Goal: Information Seeking & Learning: Learn about a topic

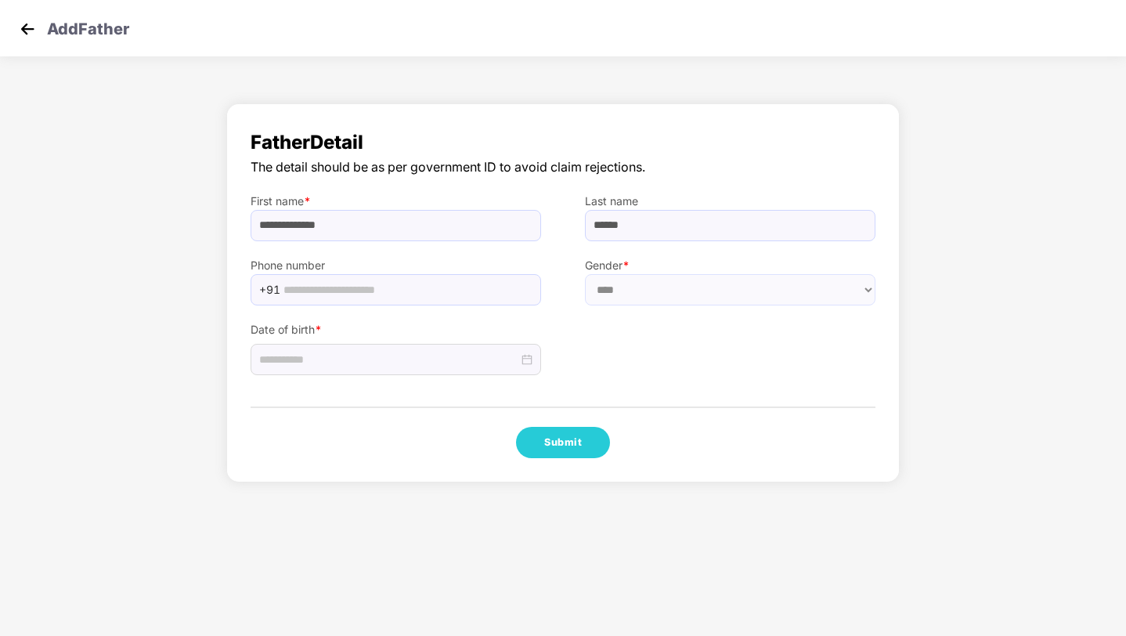
select select "****"
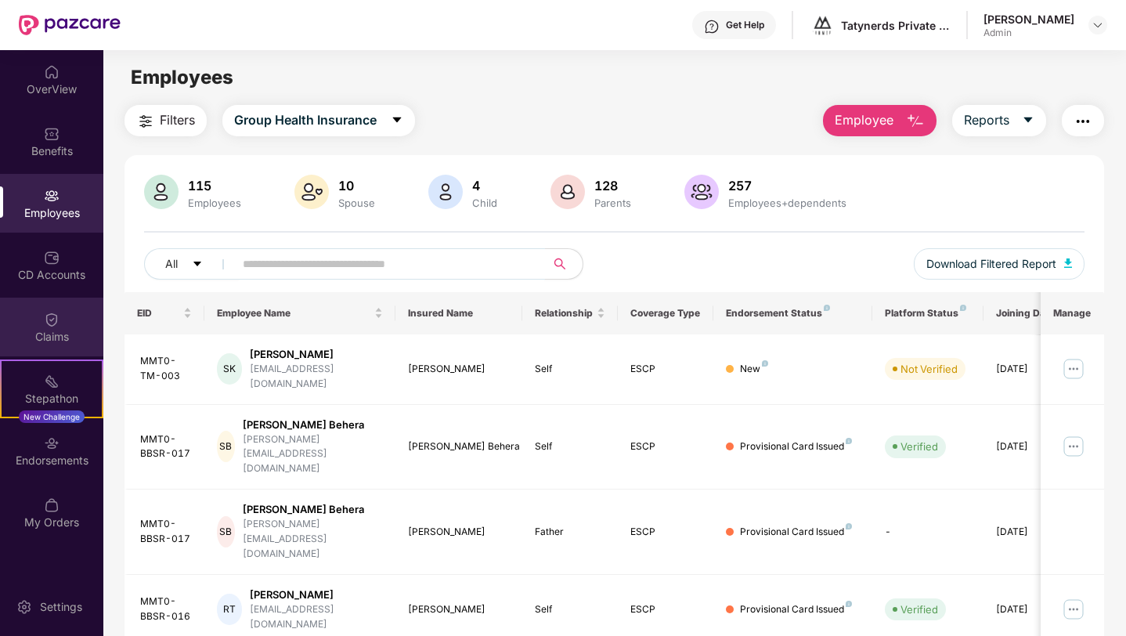
click at [60, 329] on div "Claims" at bounding box center [51, 337] width 103 height 16
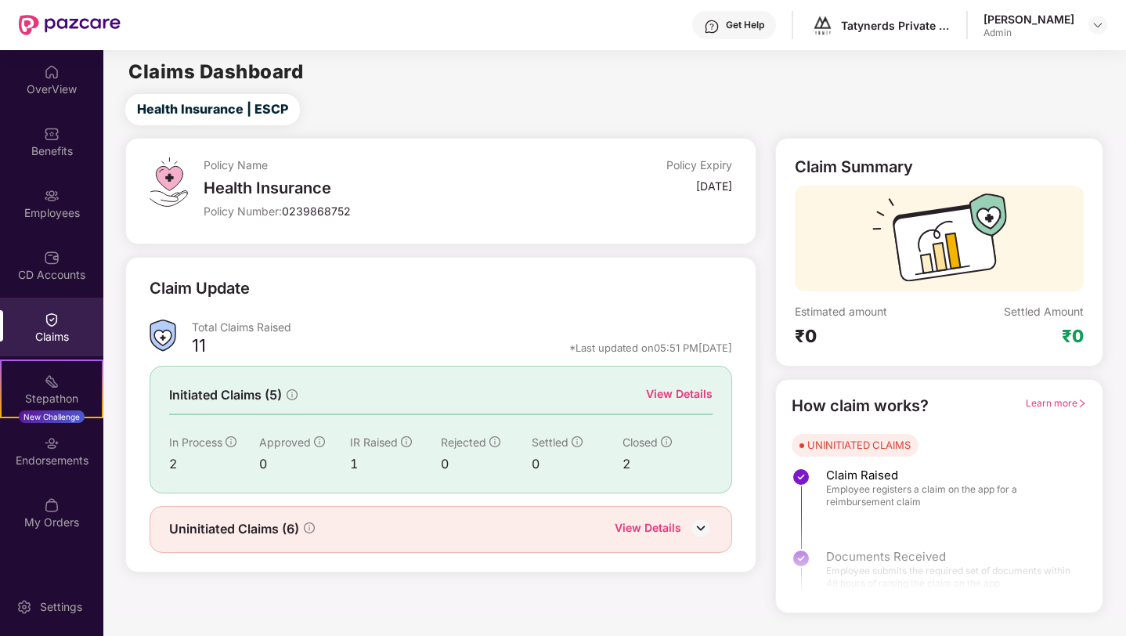
click at [707, 531] on img at bounding box center [700, 527] width 23 height 23
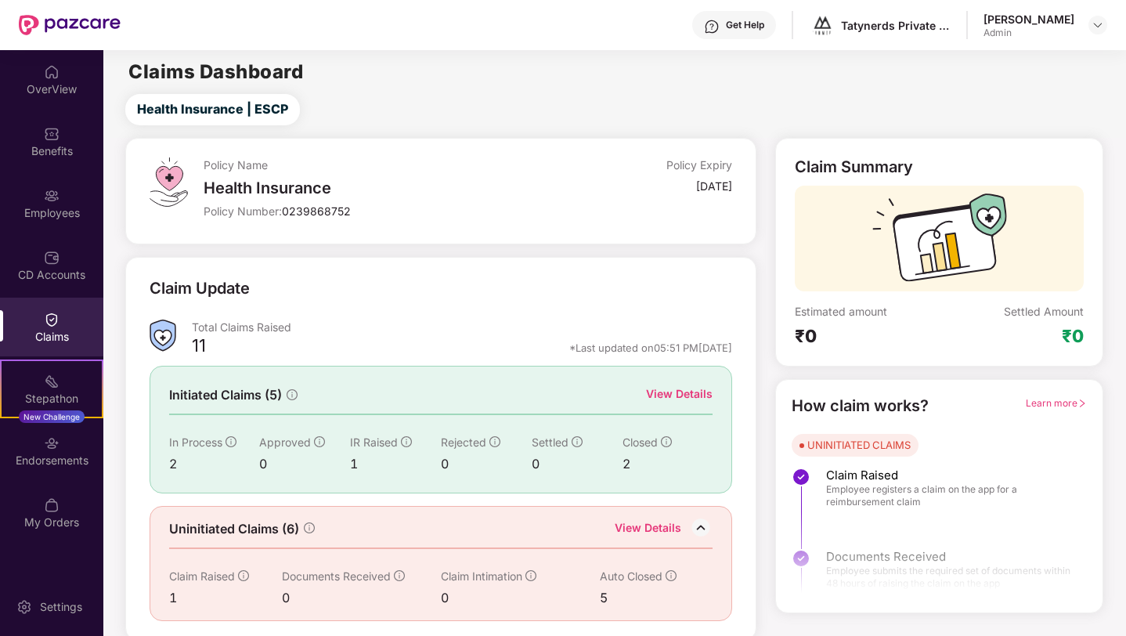
scroll to position [5, 0]
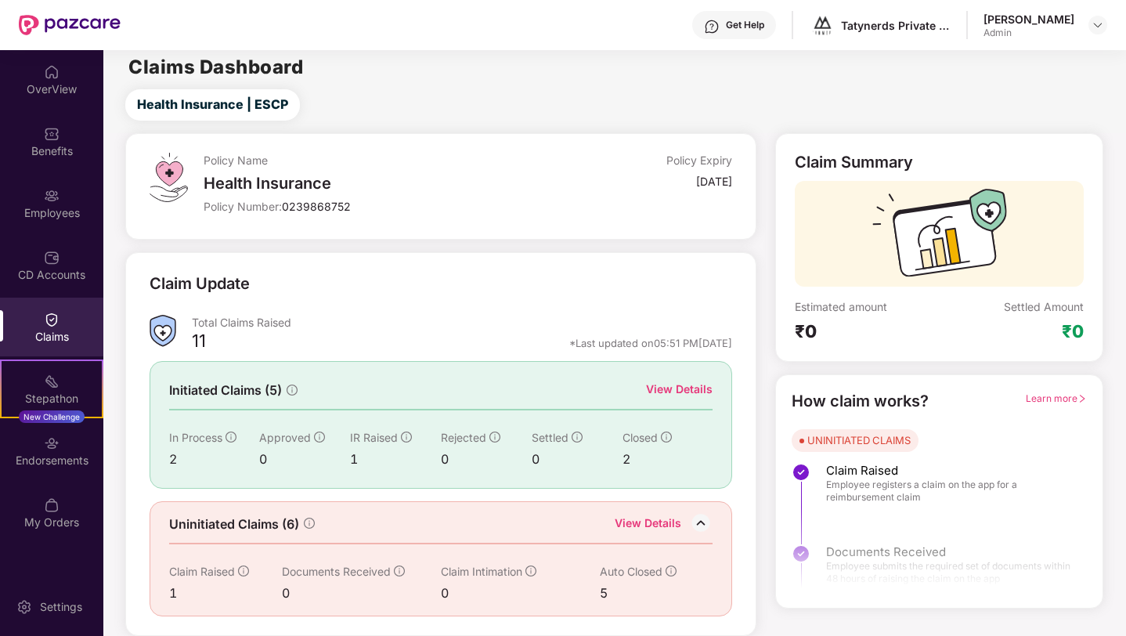
click at [663, 391] on div "View Details" at bounding box center [679, 388] width 67 height 17
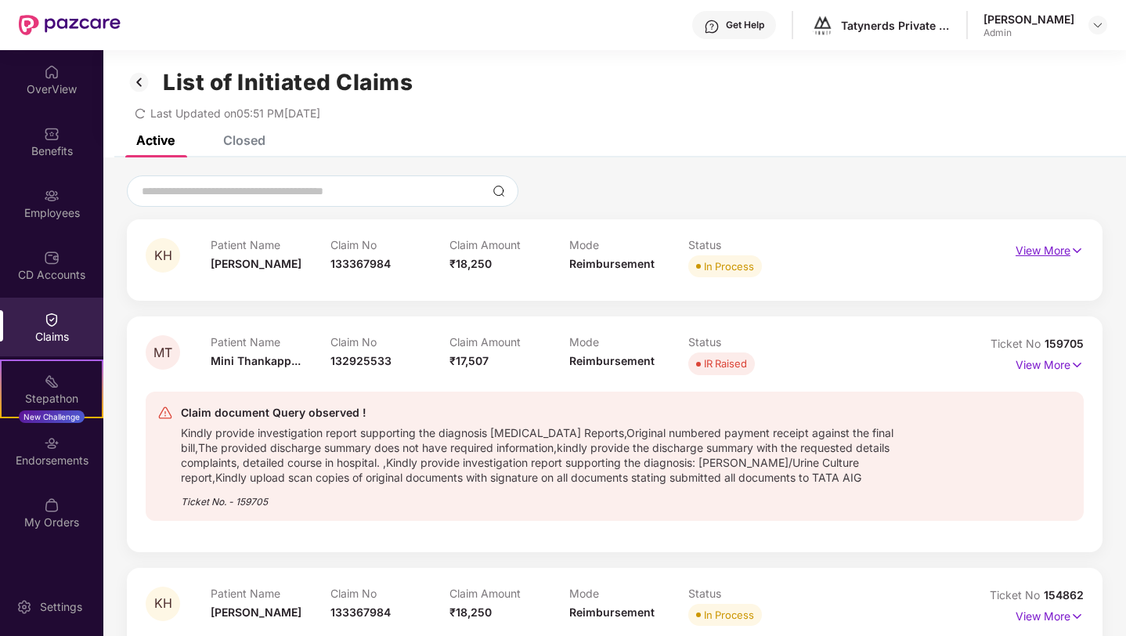
click at [1037, 245] on p "View More" at bounding box center [1049, 248] width 68 height 21
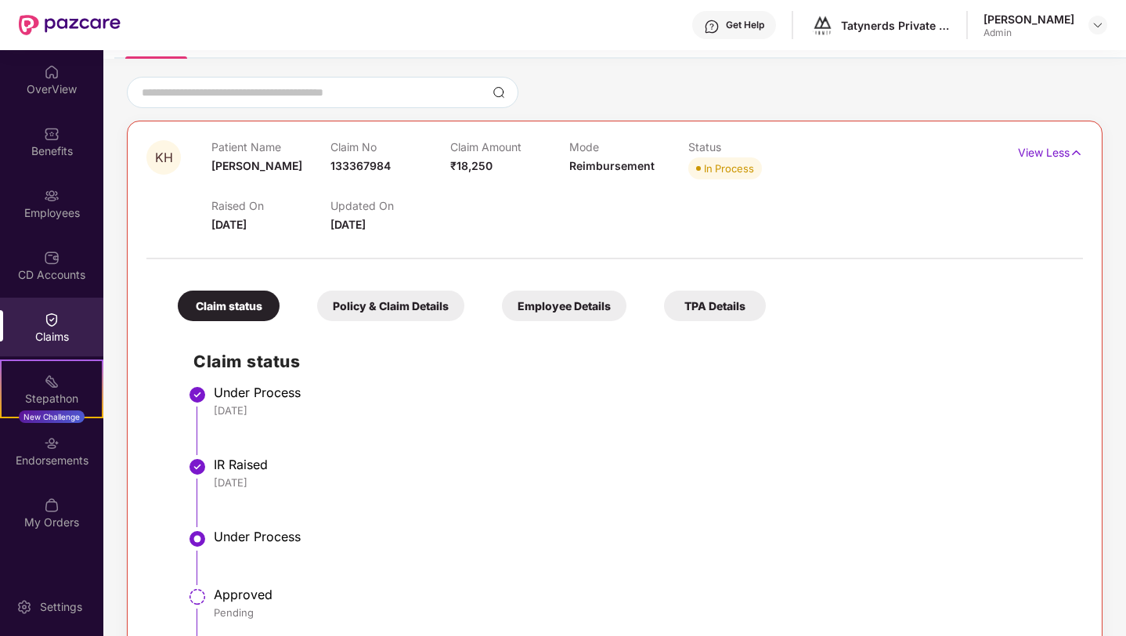
scroll to position [144, 0]
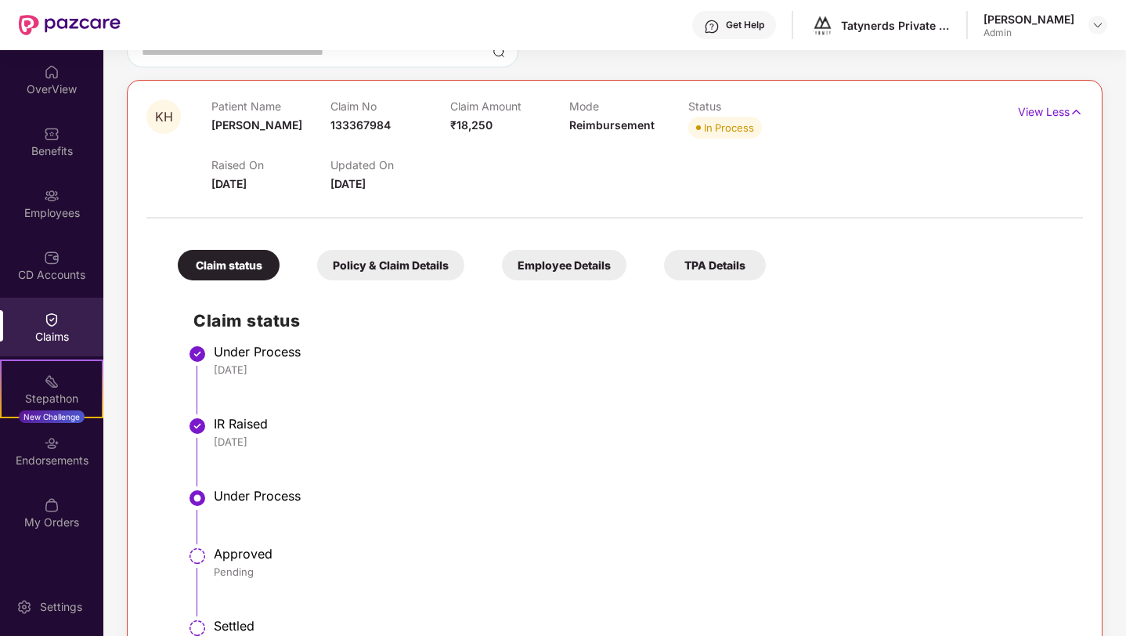
click at [423, 272] on div "Policy & Claim Details" at bounding box center [390, 265] width 147 height 31
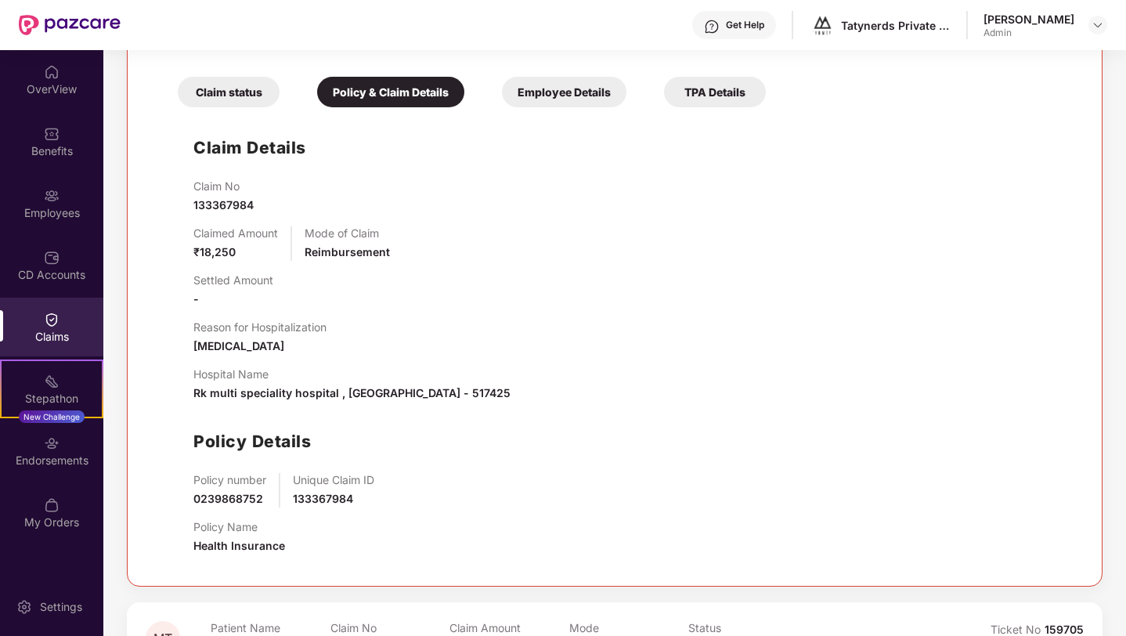
click at [581, 79] on div "Employee Details" at bounding box center [564, 92] width 124 height 31
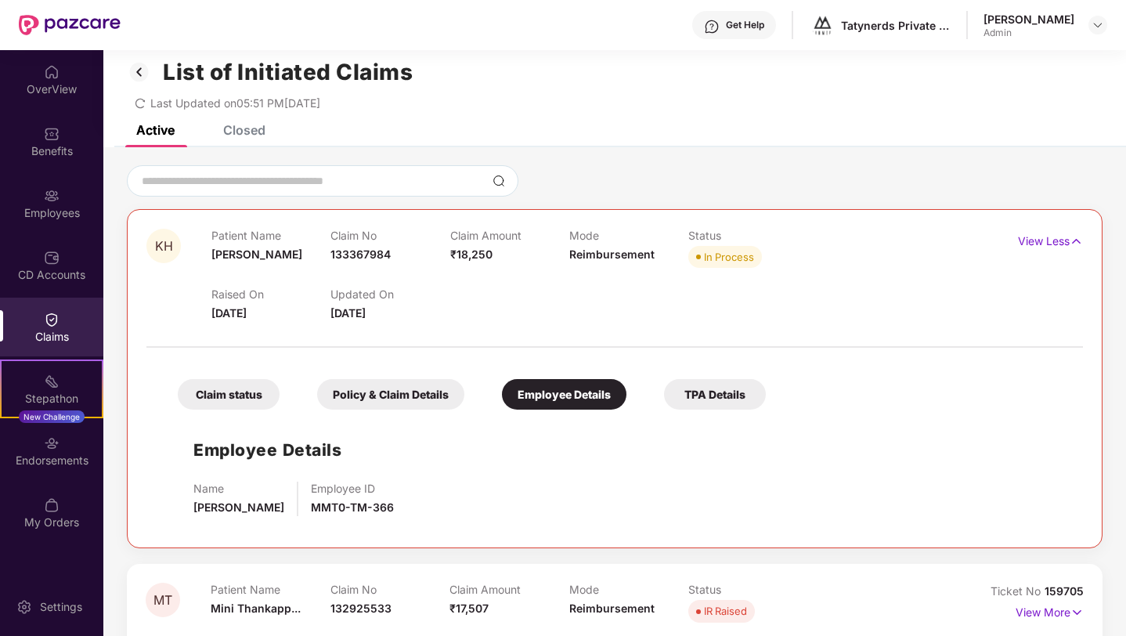
scroll to position [0, 0]
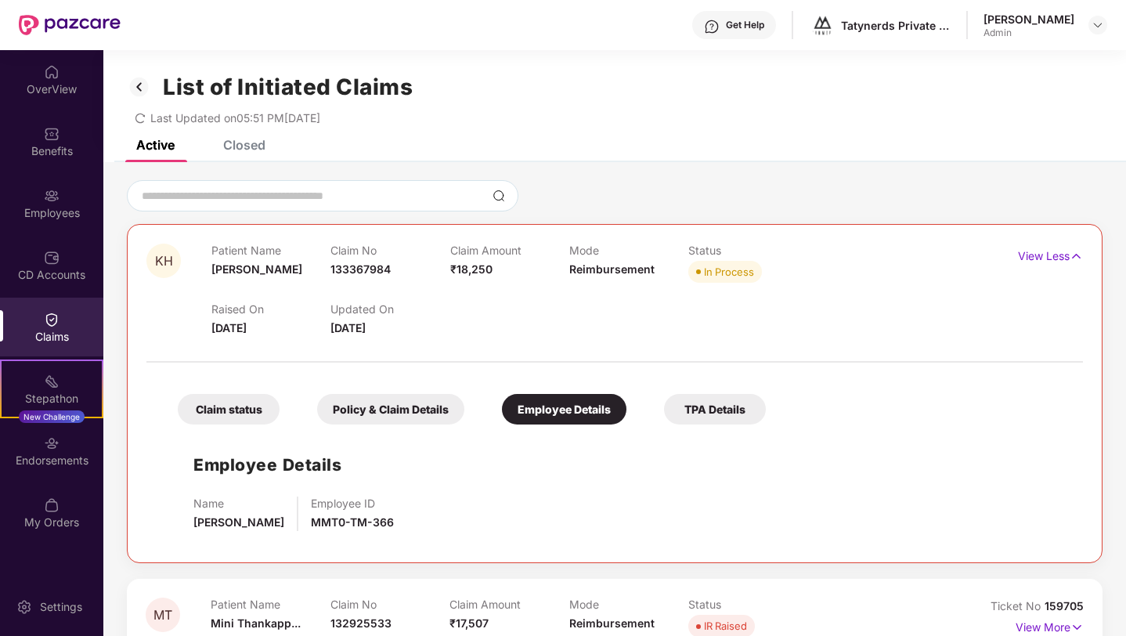
click at [724, 403] on div "TPA Details" at bounding box center [715, 409] width 102 height 31
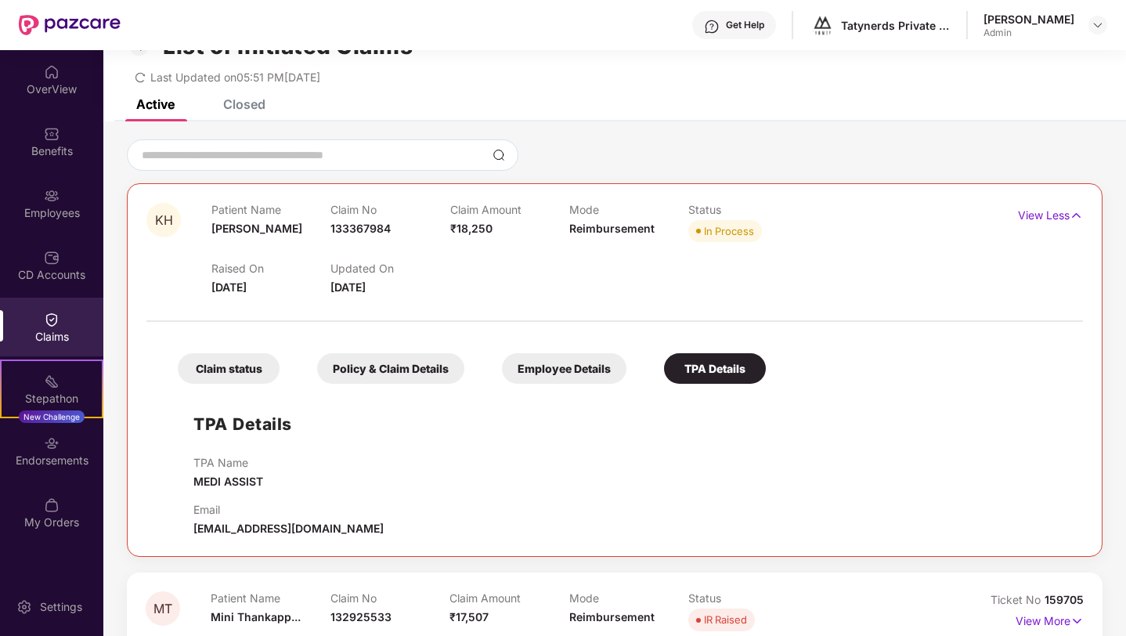
scroll to position [47, 0]
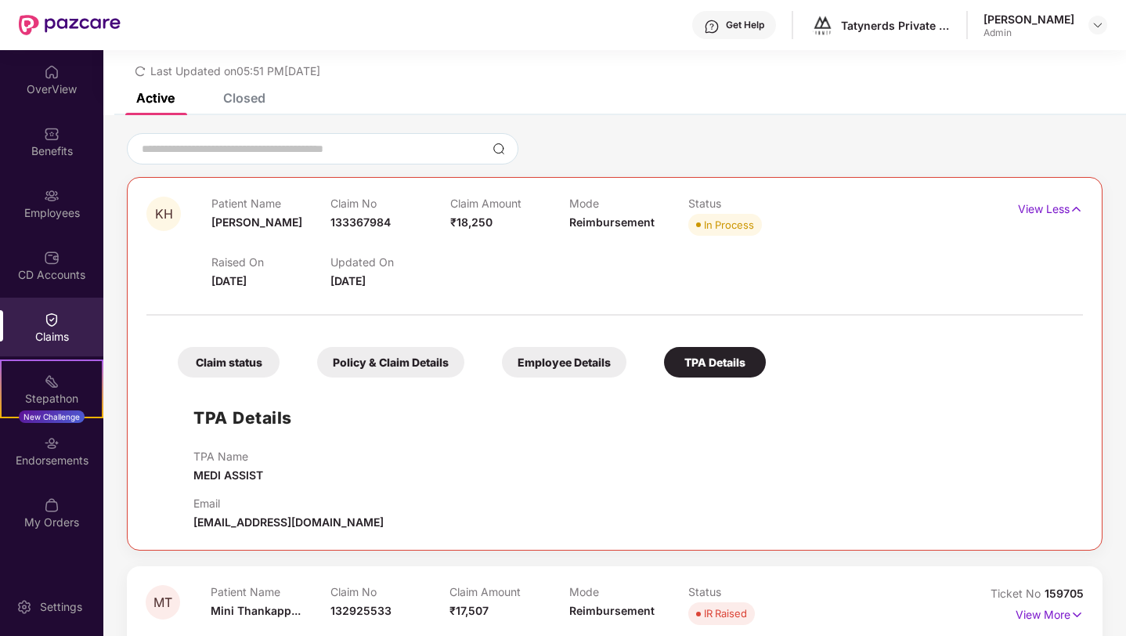
click at [240, 359] on div "Claim status" at bounding box center [229, 362] width 102 height 31
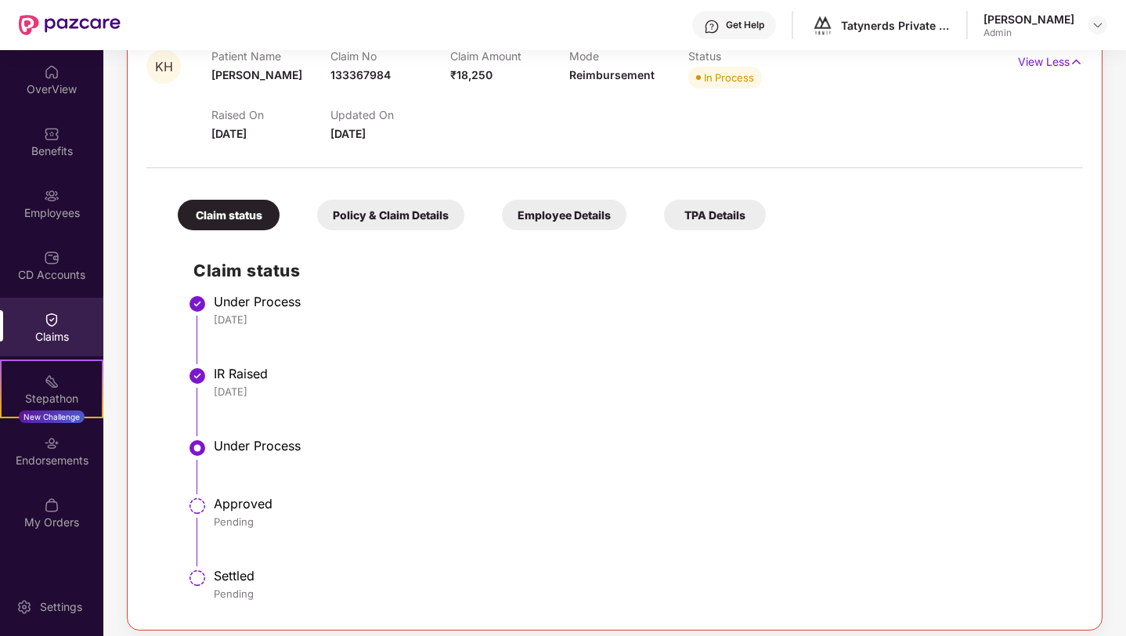
scroll to position [0, 0]
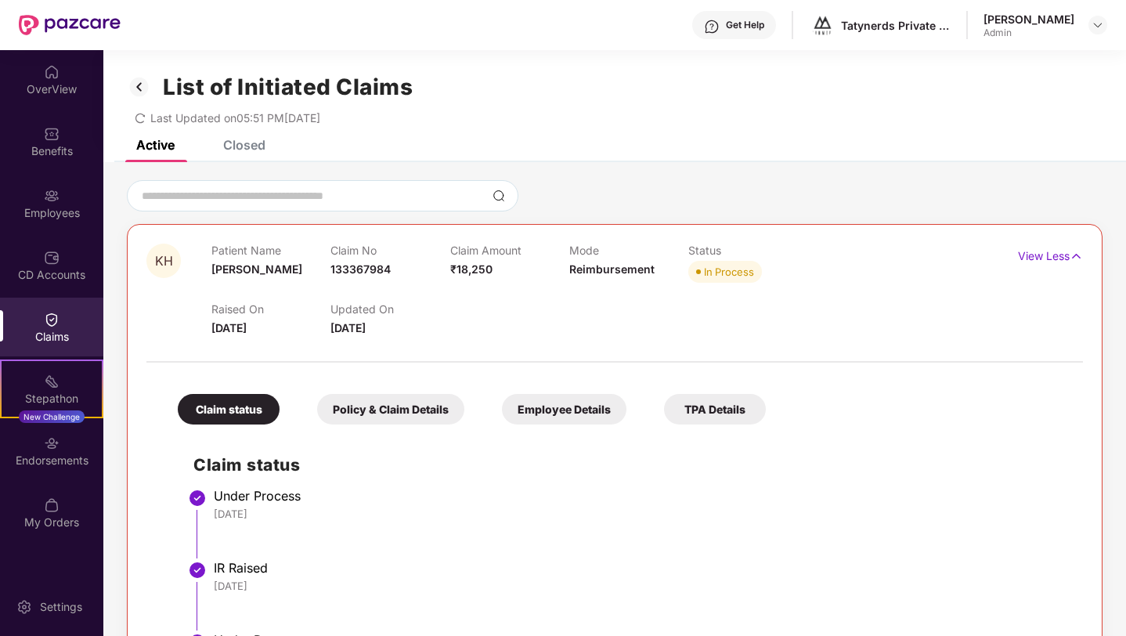
click at [377, 413] on div "Policy & Claim Details" at bounding box center [390, 409] width 147 height 31
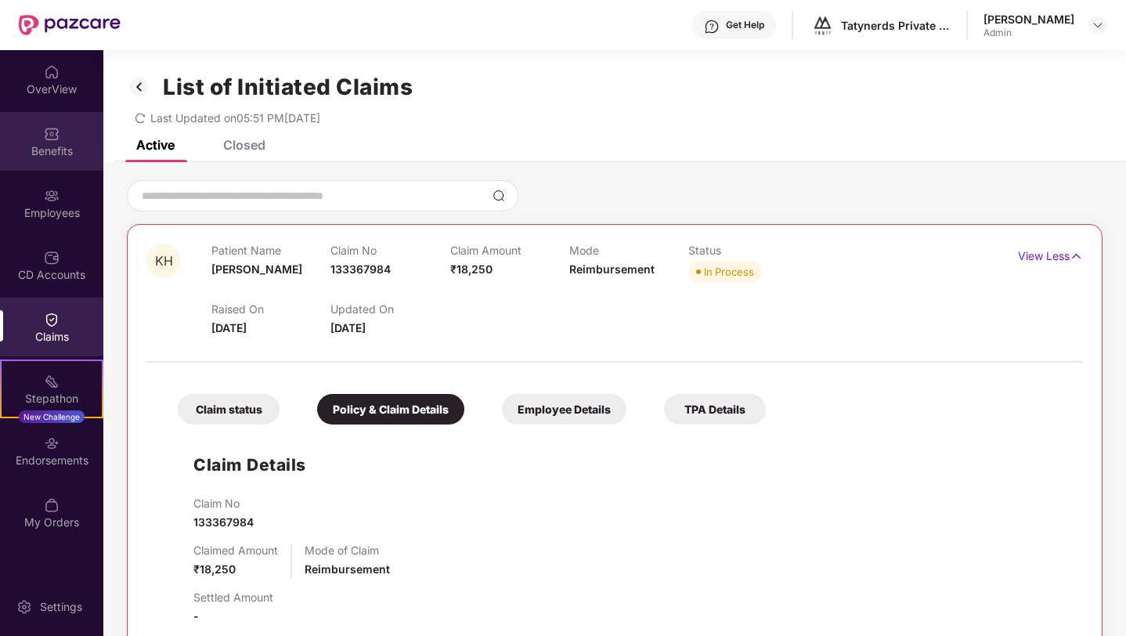
click at [63, 127] on div "Benefits" at bounding box center [51, 141] width 103 height 59
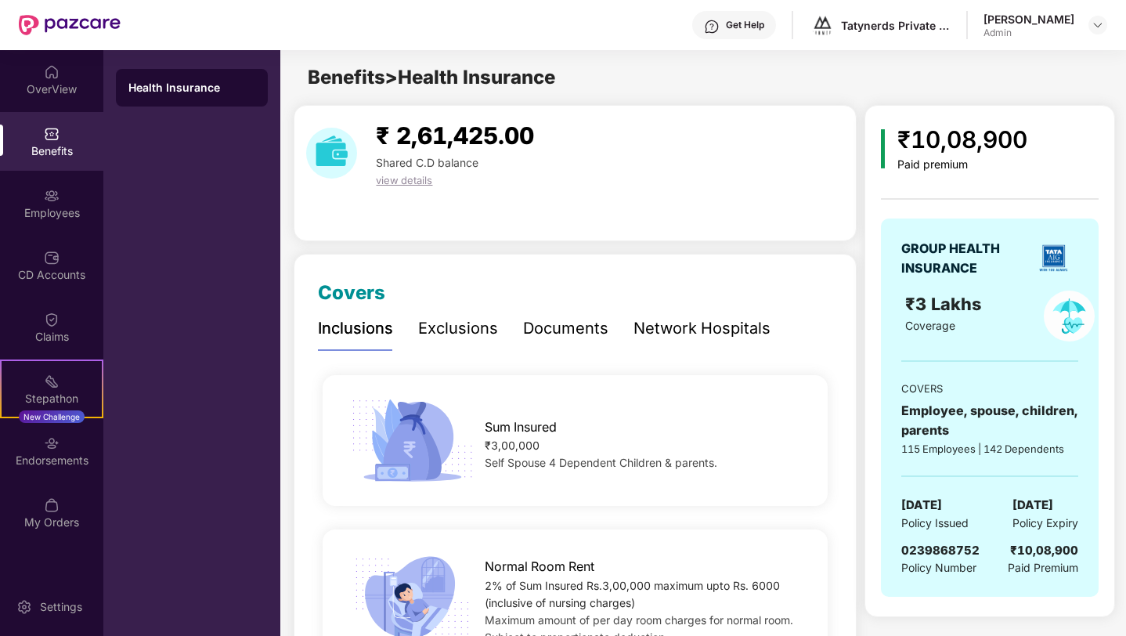
click at [449, 326] on div "Exclusions" at bounding box center [458, 328] width 80 height 24
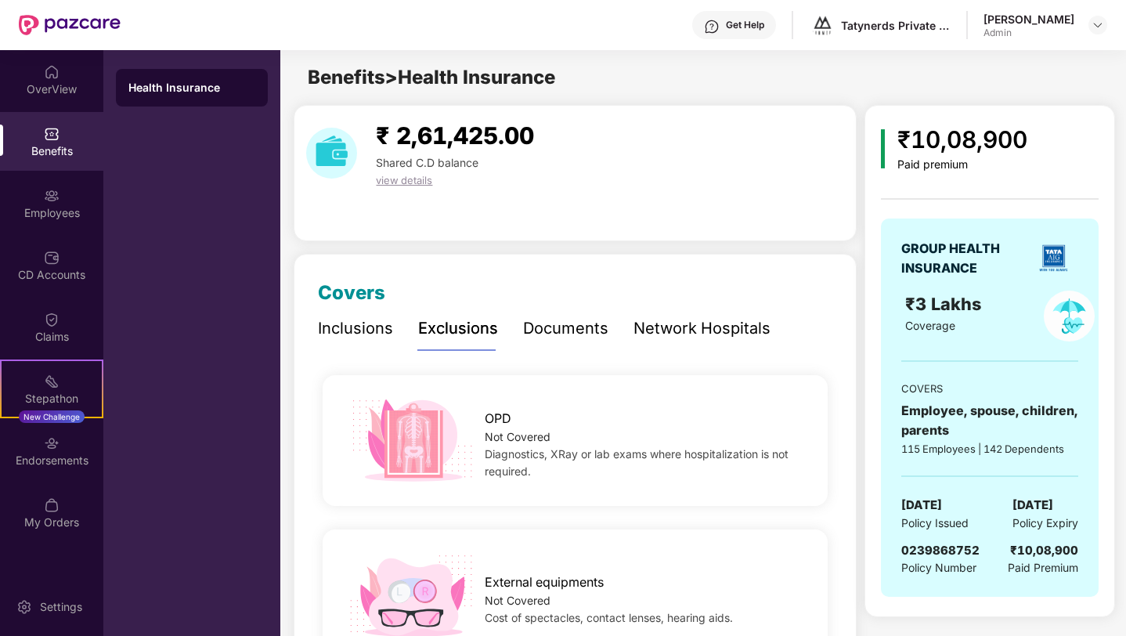
click at [692, 330] on div "Network Hospitals" at bounding box center [701, 328] width 137 height 24
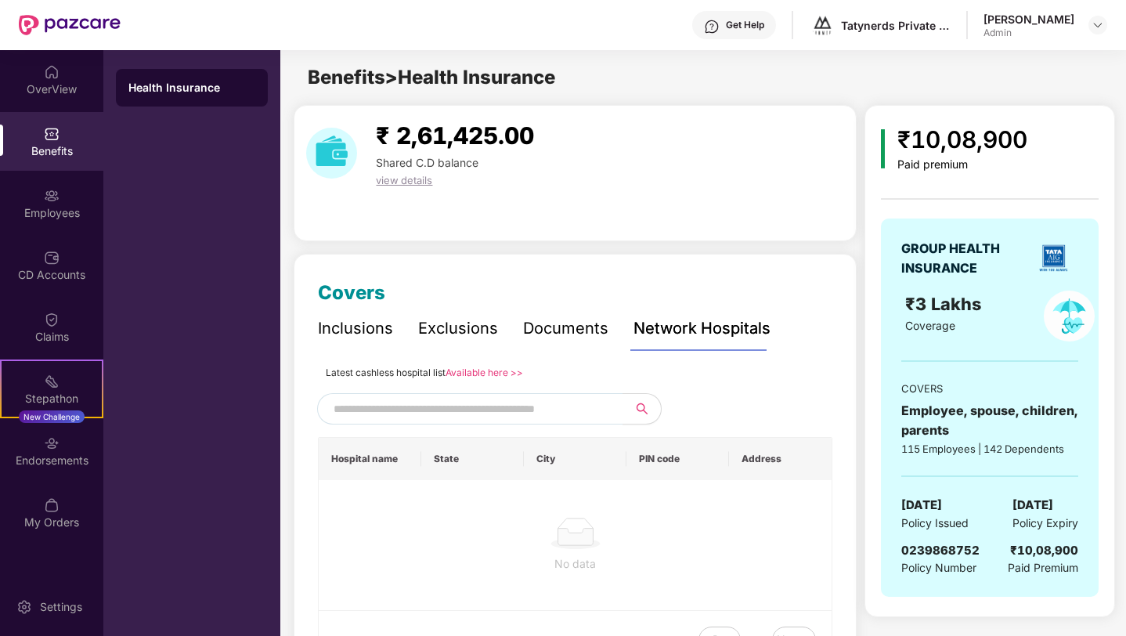
click at [541, 416] on input "text" at bounding box center [467, 408] width 268 height 23
type input "*"
type input "******"
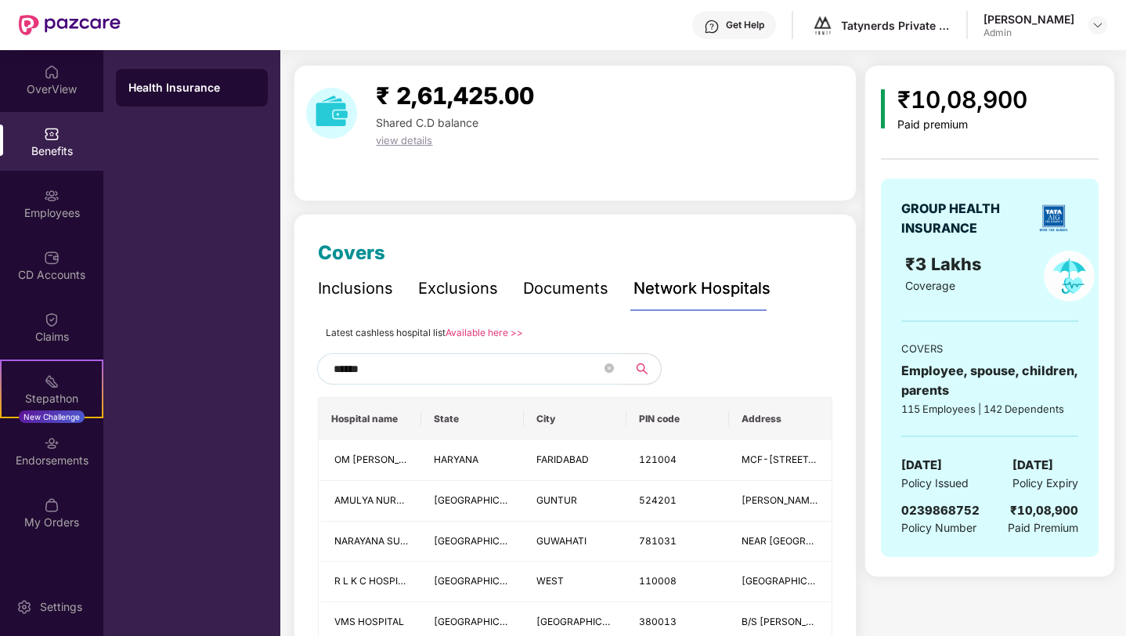
scroll to position [41, 0]
click at [610, 365] on icon "close-circle" at bounding box center [608, 366] width 9 height 9
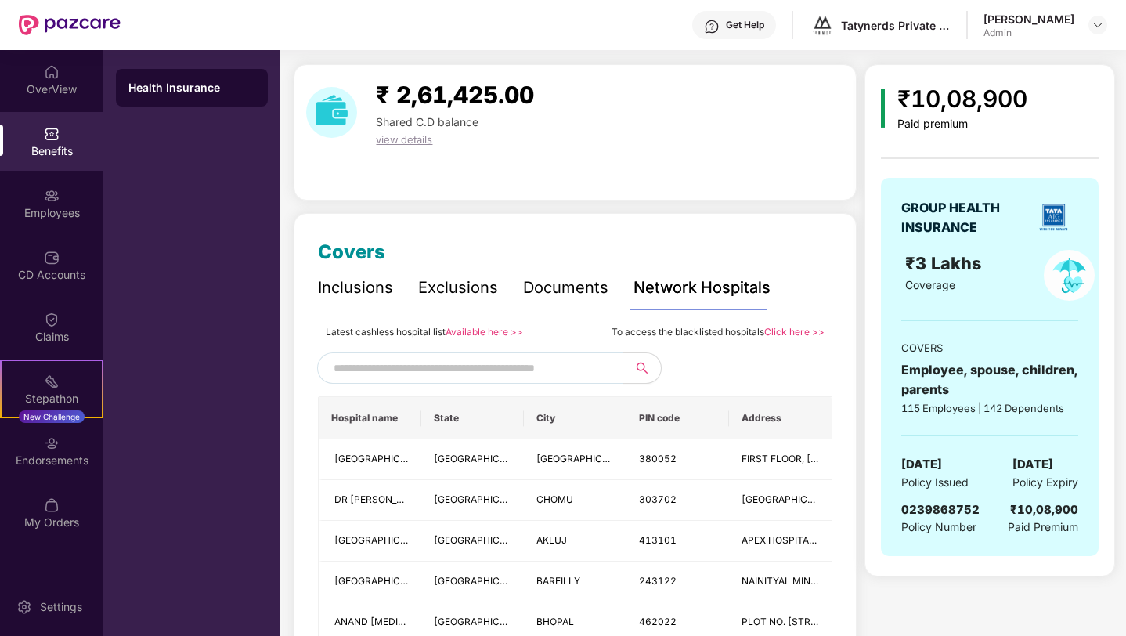
click at [568, 293] on div "Documents" at bounding box center [565, 288] width 85 height 24
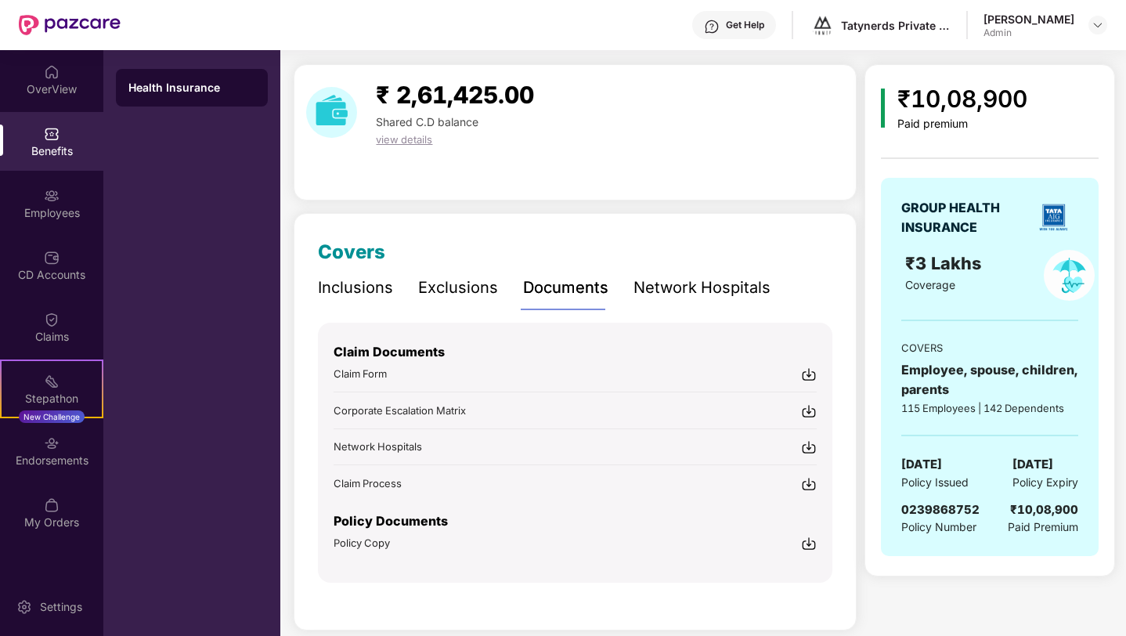
click at [472, 284] on div "Exclusions" at bounding box center [458, 288] width 80 height 24
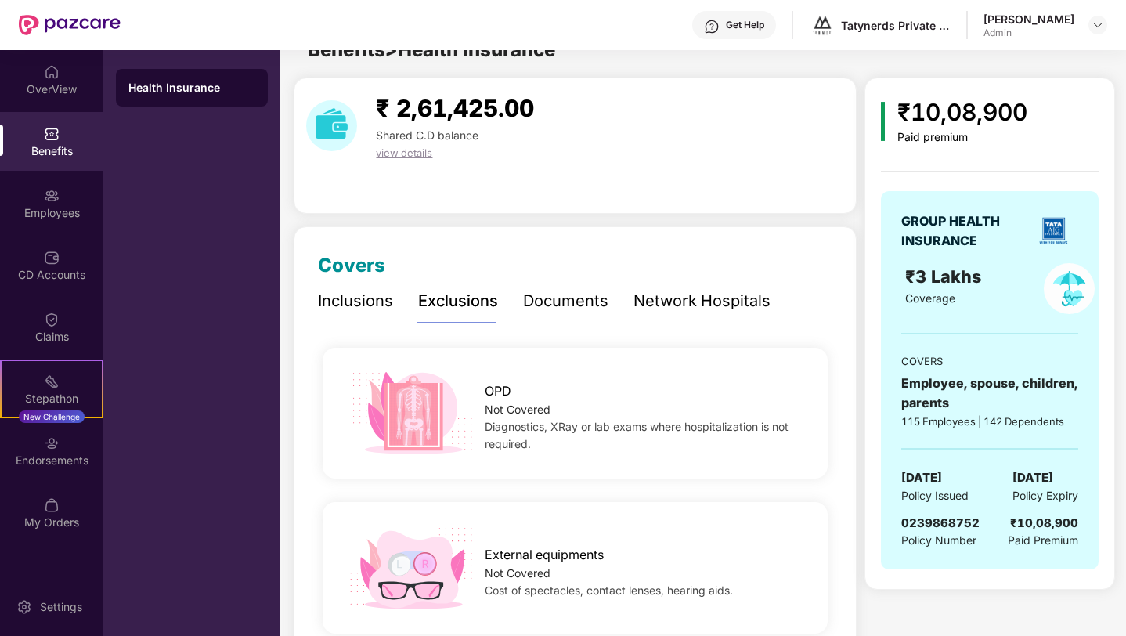
scroll to position [0, 0]
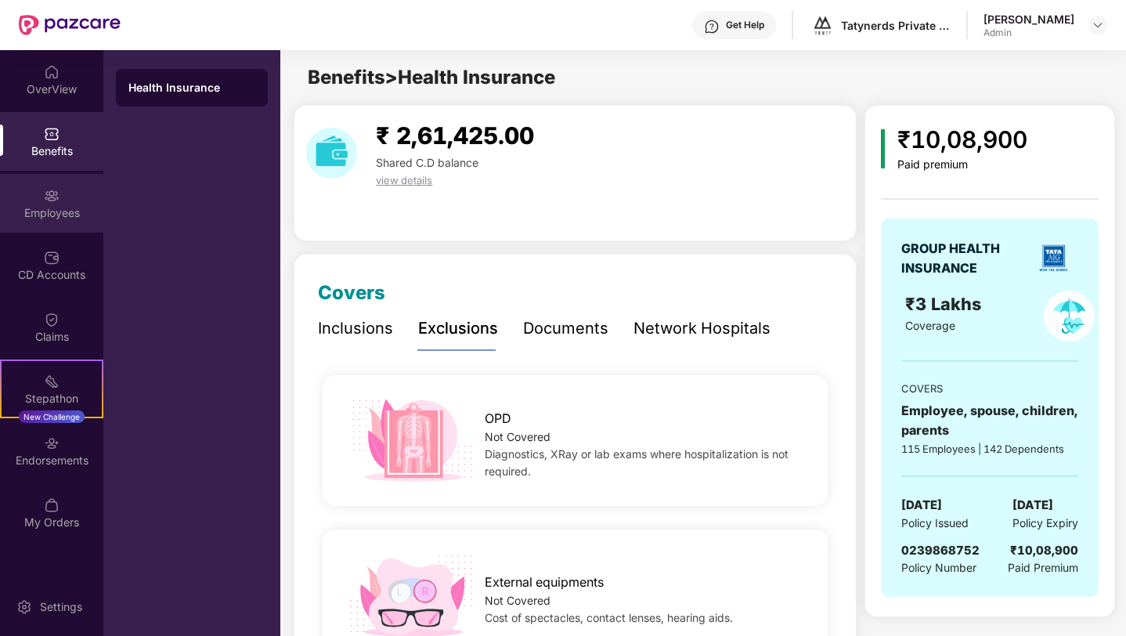
click at [74, 192] on div "Employees" at bounding box center [51, 203] width 103 height 59
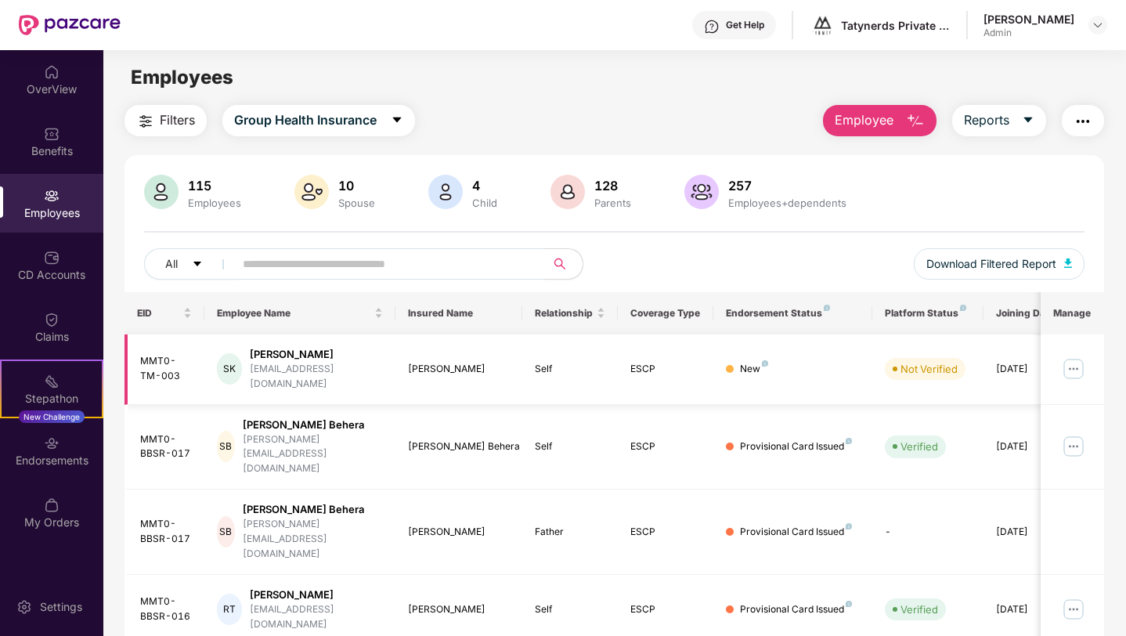
click at [1077, 360] on img at bounding box center [1073, 368] width 25 height 25
